Goal: Share content

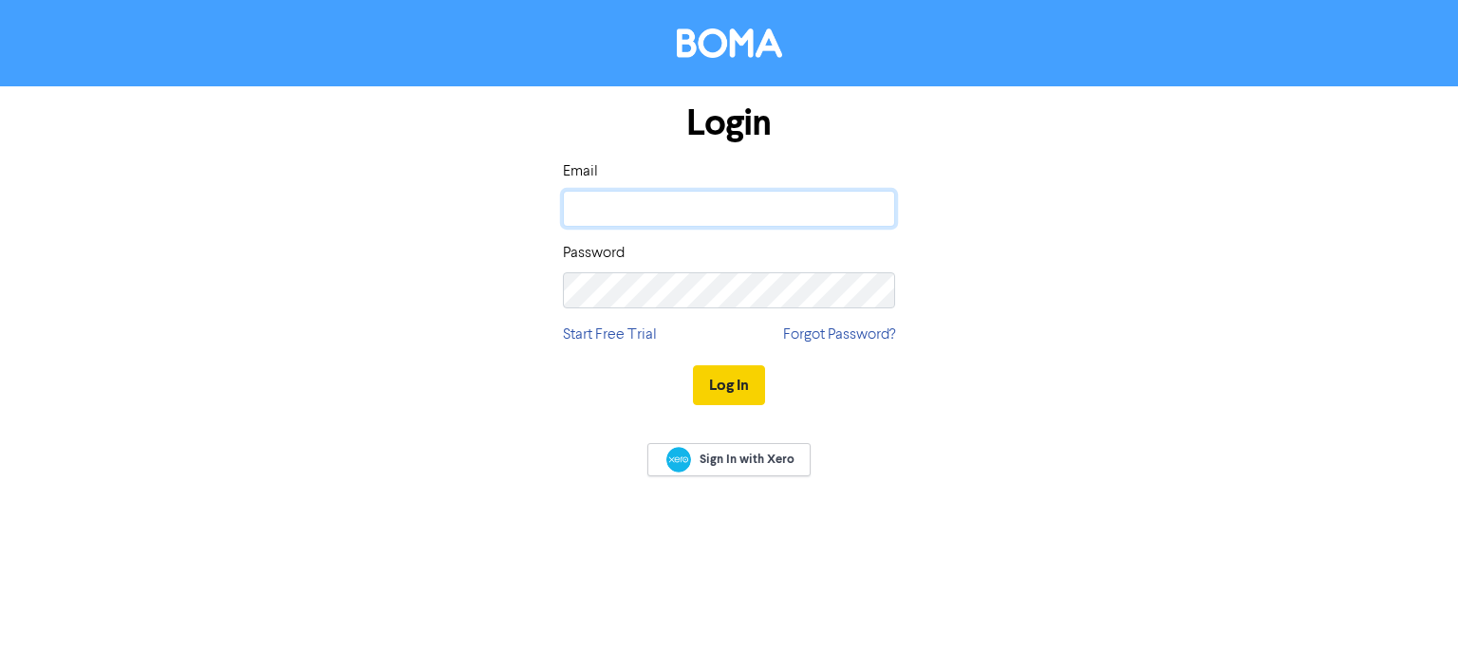
type input "[MEDICAL_DATA][EMAIL_ADDRESS][DOMAIN_NAME]"
click at [739, 387] on button "Log In" at bounding box center [729, 385] width 72 height 40
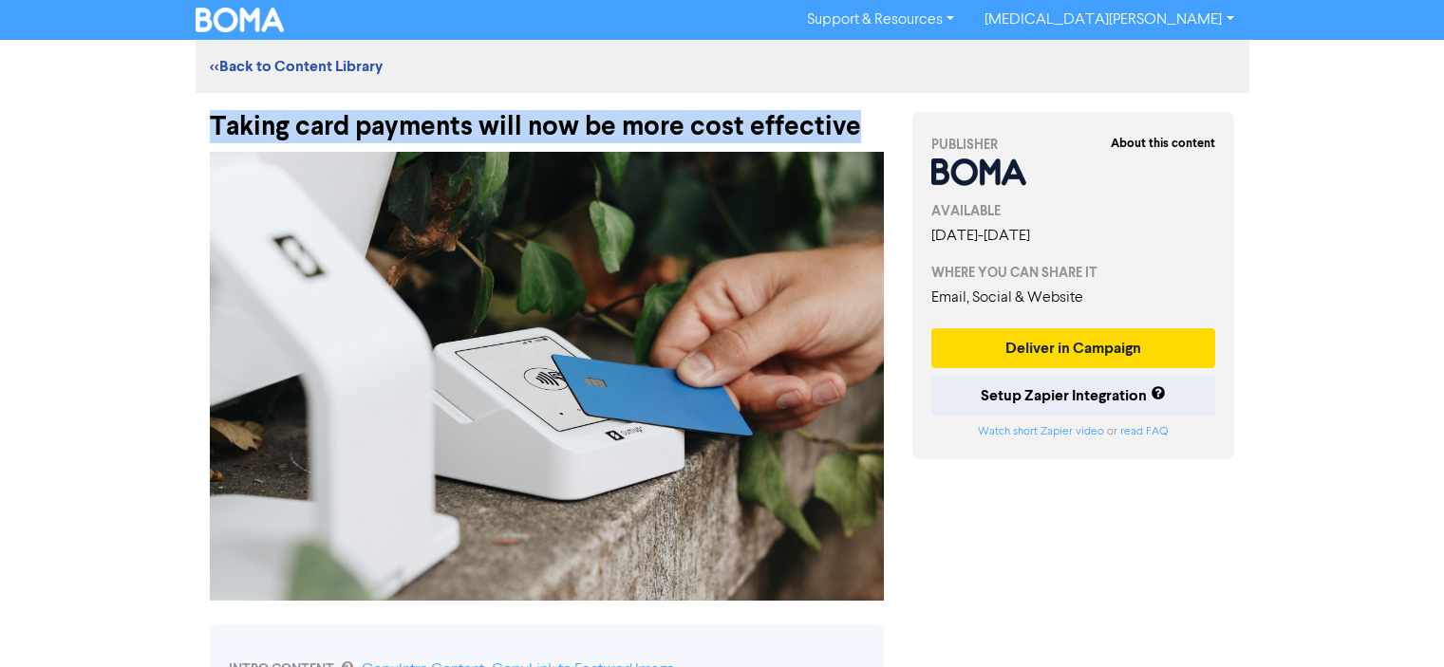
drag, startPoint x: 868, startPoint y: 127, endPoint x: 203, endPoint y: 131, distance: 664.5
click at [203, 131] on div "Taking card payments will now be more cost effective" at bounding box center [547, 117] width 702 height 49
copy div "Taking card payments will now be more cost effective"
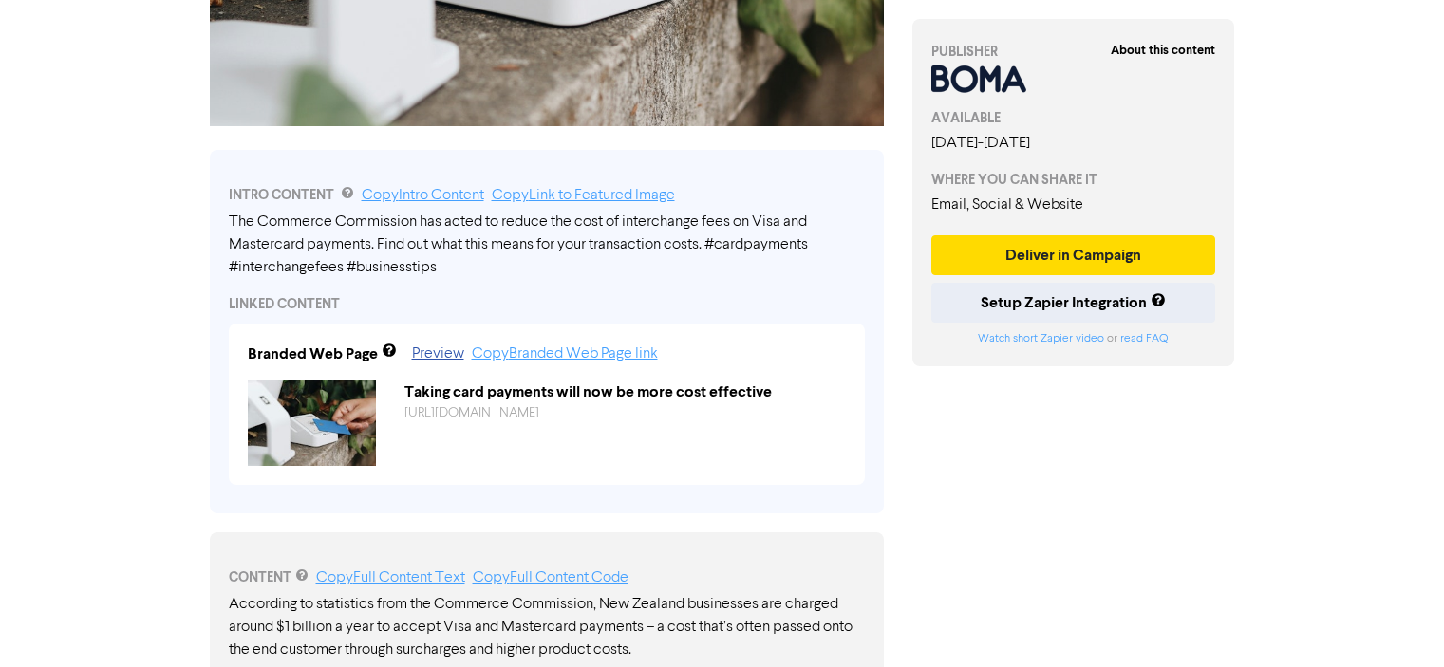
scroll to position [664, 0]
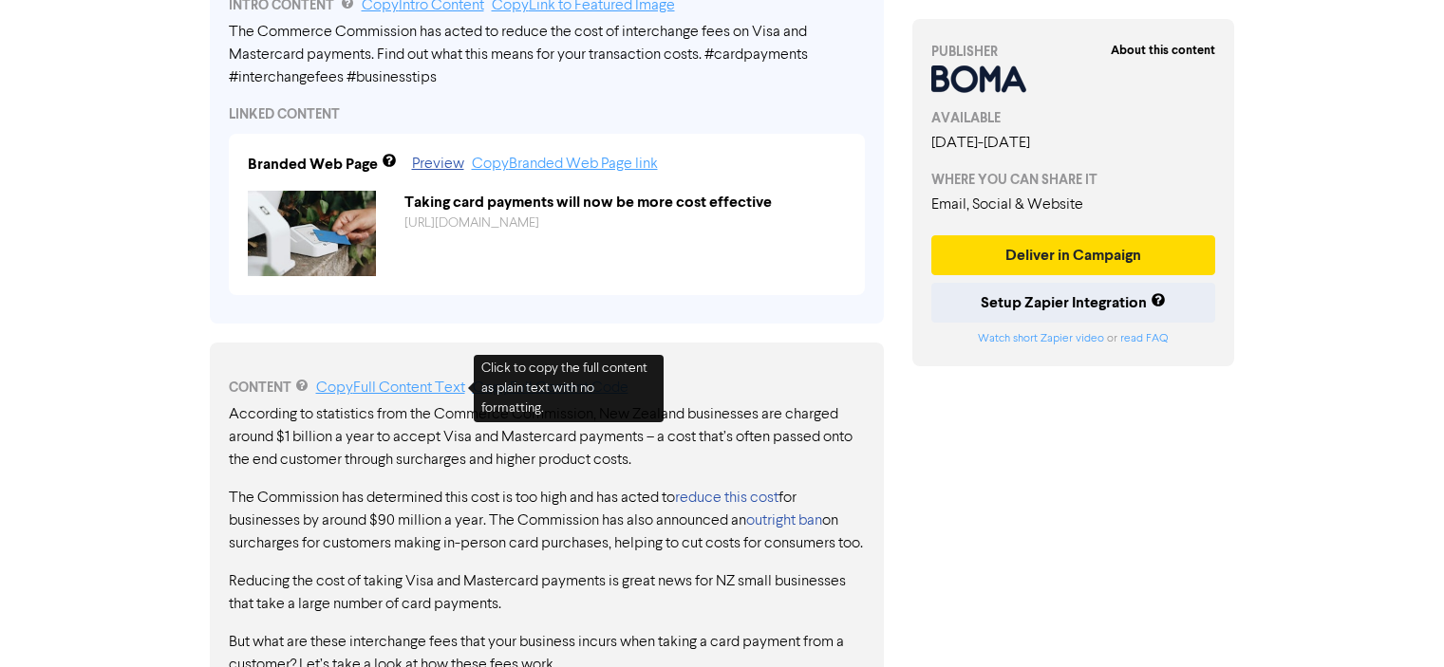
click at [408, 390] on link "Copy Full Content Text" at bounding box center [390, 388] width 149 height 15
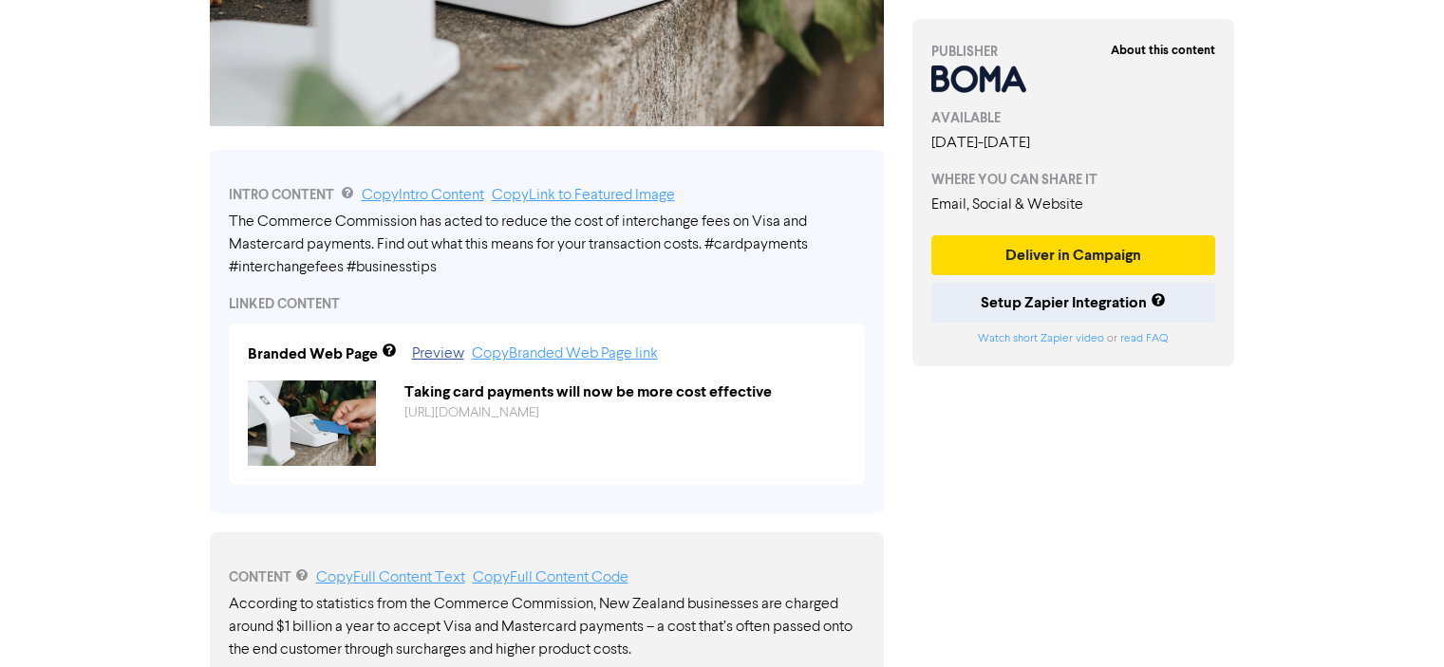
scroll to position [380, 0]
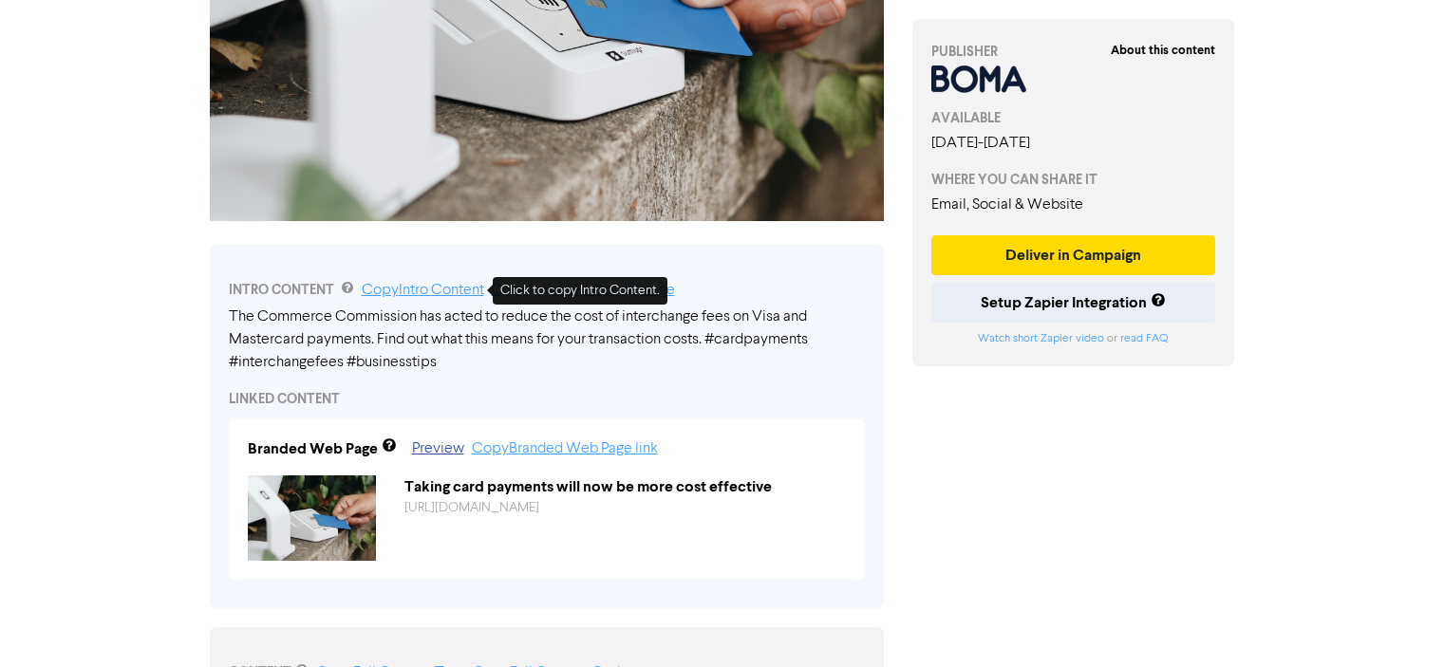
click at [411, 291] on link "Copy Intro Content" at bounding box center [423, 290] width 122 height 15
